Goal: Navigation & Orientation: Find specific page/section

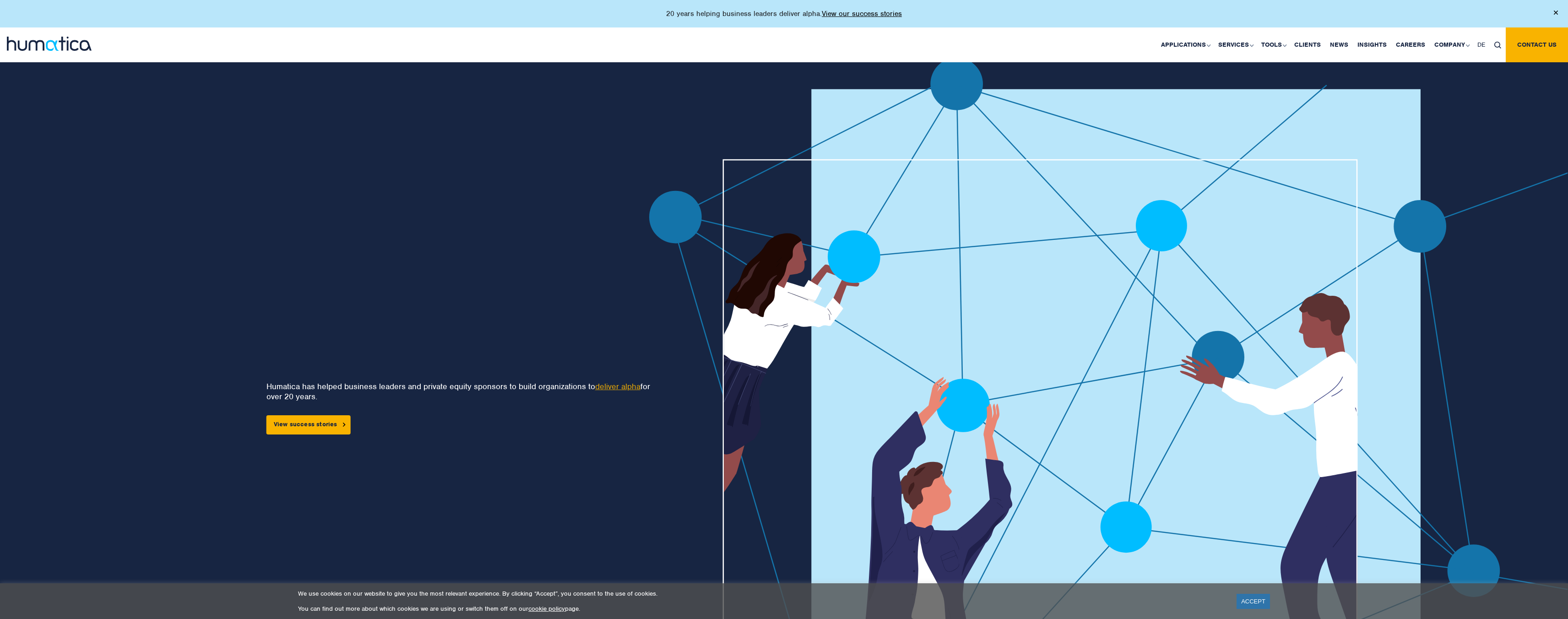
click at [1552, 11] on div "20 years helping business leaders deliver alpha. View our success stories" at bounding box center [784, 14] width 1568 height 27
click at [1555, 12] on img at bounding box center [1556, 13] width 4 height 4
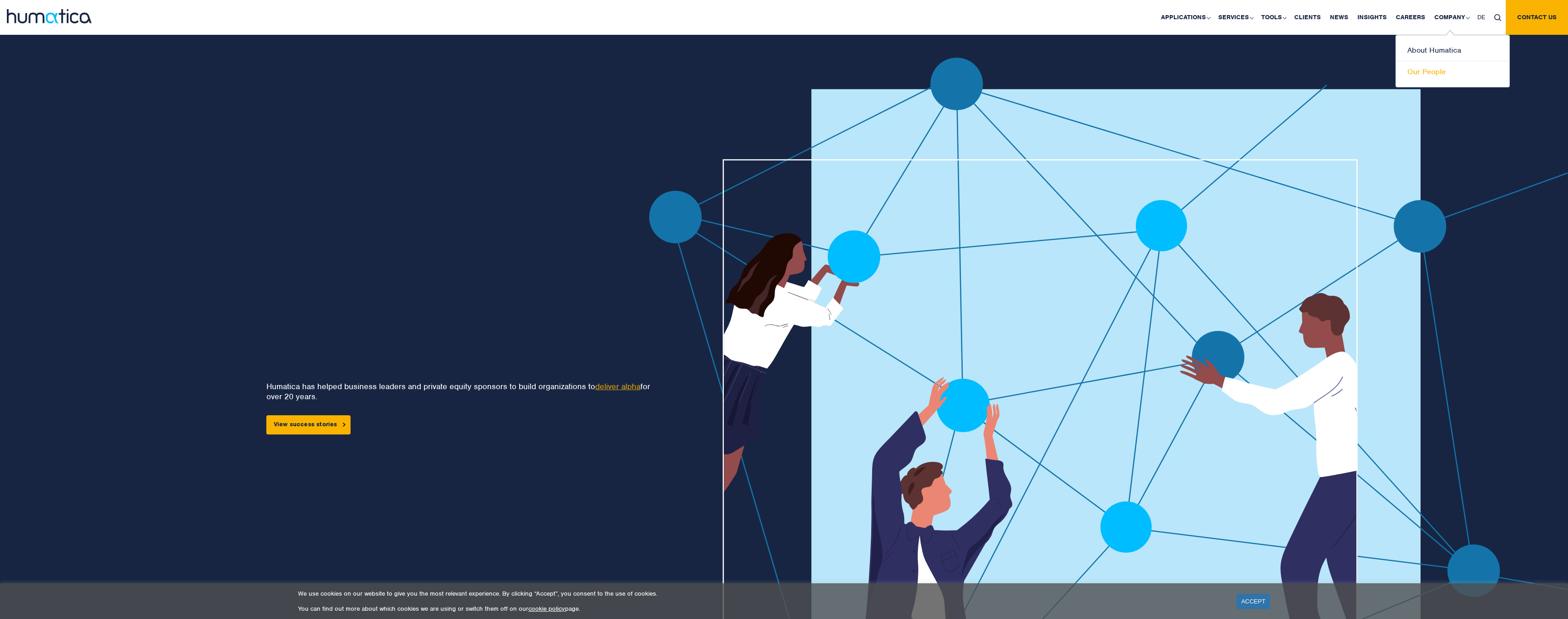
click at [1447, 67] on link "Our People" at bounding box center [1452, 72] width 113 height 21
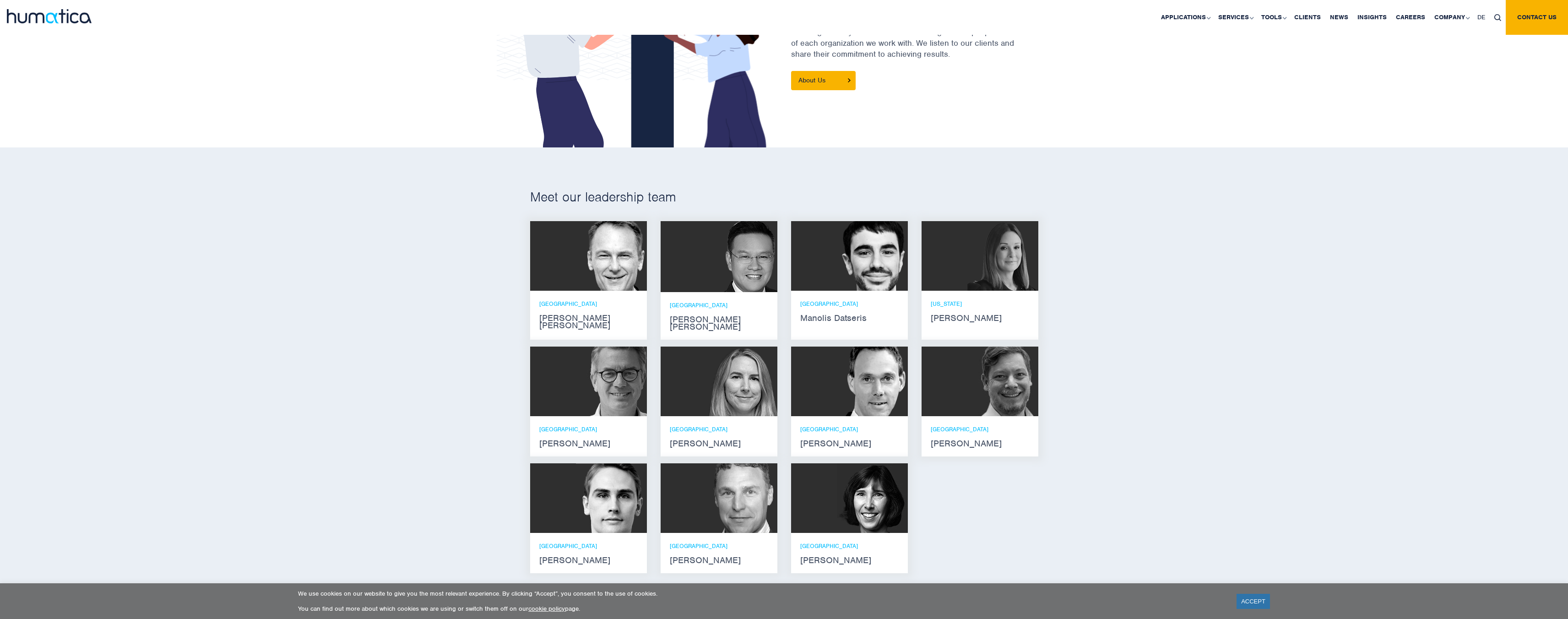
scroll to position [430, 0]
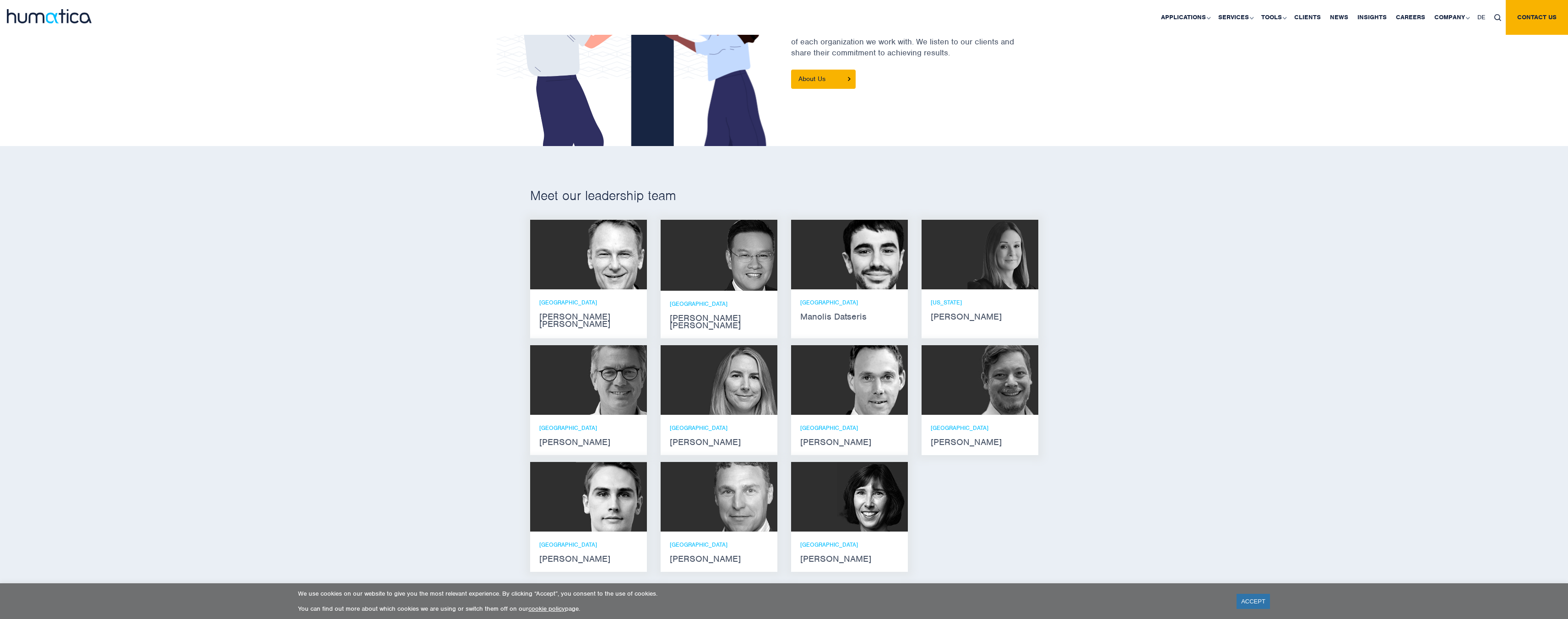
click at [584, 506] on img at bounding box center [611, 497] width 71 height 69
